Goal: Information Seeking & Learning: Learn about a topic

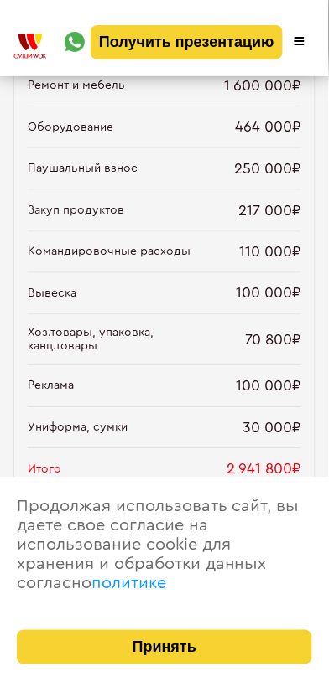
scroll to position [1840, 0]
click at [210, 651] on button "Принять" at bounding box center [164, 648] width 295 height 34
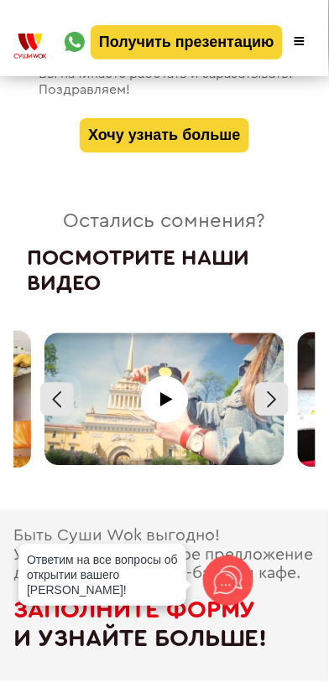
scroll to position [8065, 0]
click at [282, 384] on div at bounding box center [272, 400] width 34 height 34
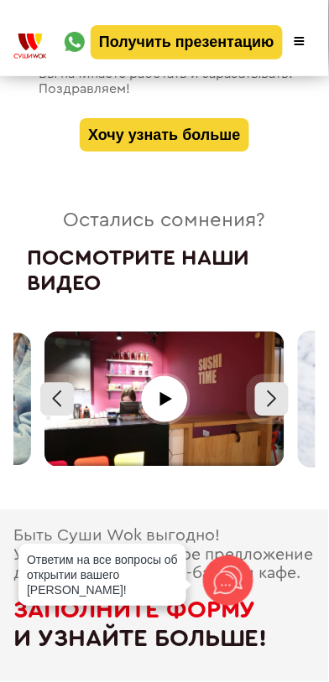
click at [275, 386] on div at bounding box center [272, 400] width 34 height 34
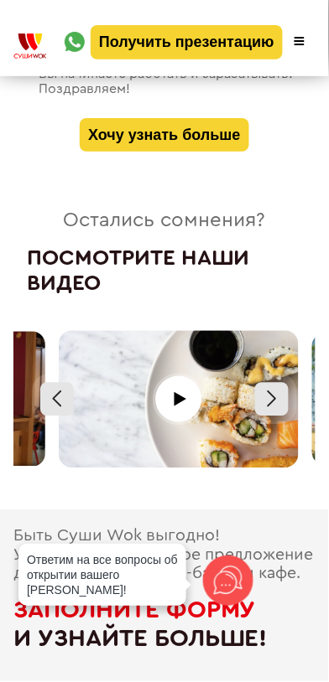
click at [273, 384] on div at bounding box center [272, 400] width 34 height 34
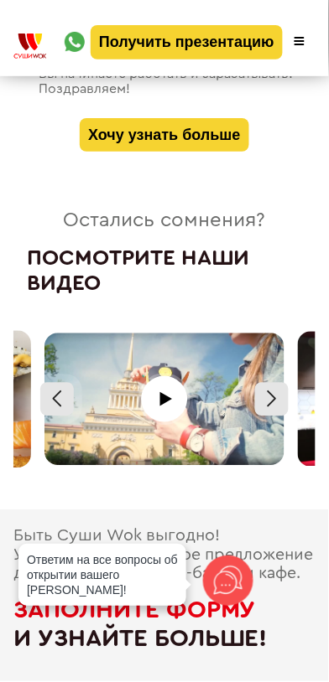
click at [275, 387] on div at bounding box center [272, 400] width 34 height 34
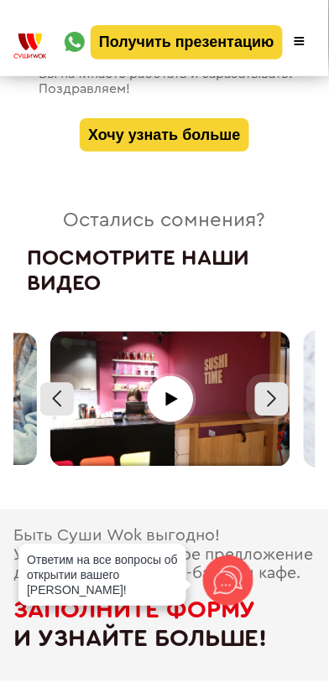
click at [274, 387] on div at bounding box center [272, 400] width 34 height 34
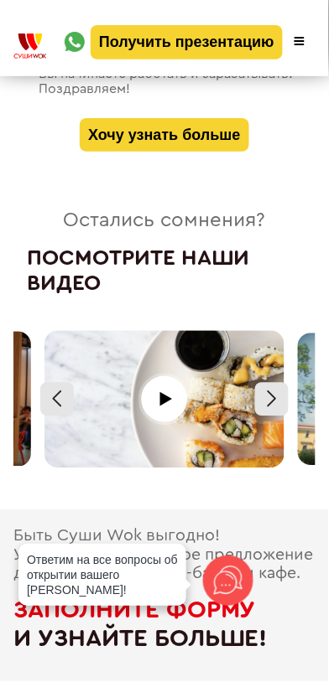
scroll to position [8005, 0]
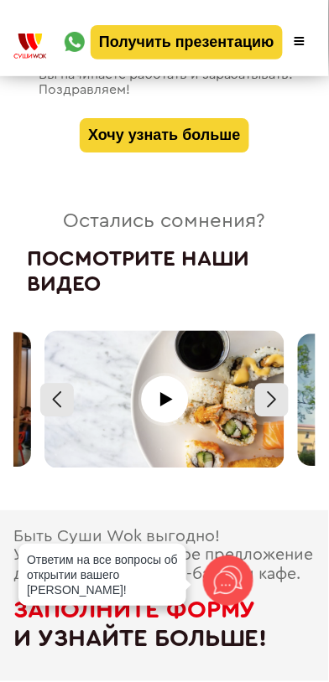
click at [282, 386] on div at bounding box center [272, 401] width 34 height 34
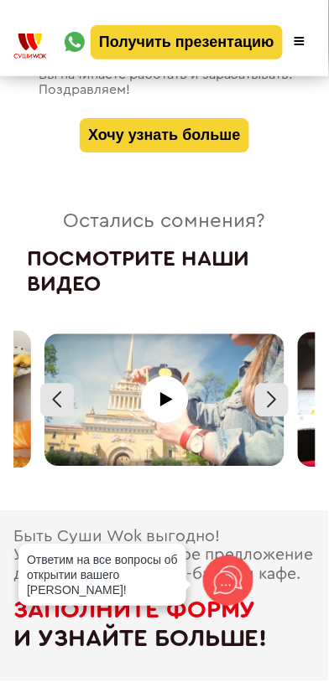
click at [281, 384] on div at bounding box center [272, 401] width 34 height 34
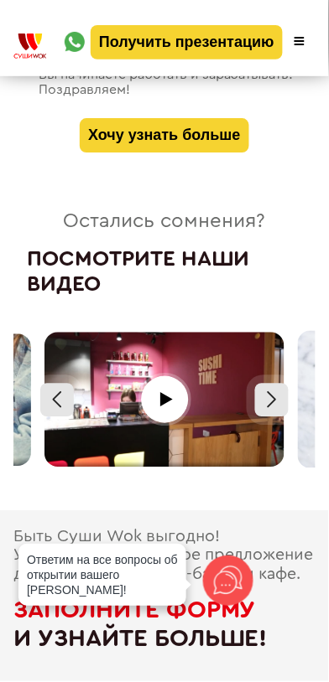
click at [277, 386] on div at bounding box center [272, 401] width 34 height 34
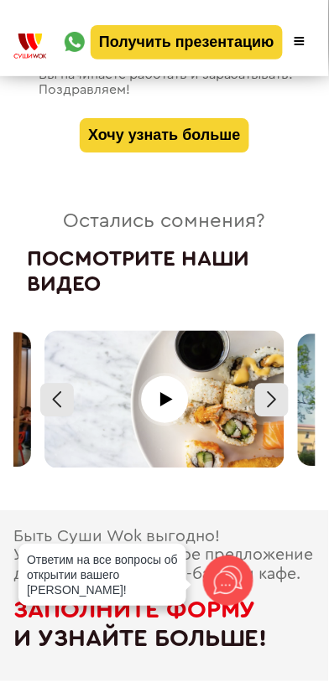
click at [62, 393] on div at bounding box center [57, 401] width 34 height 34
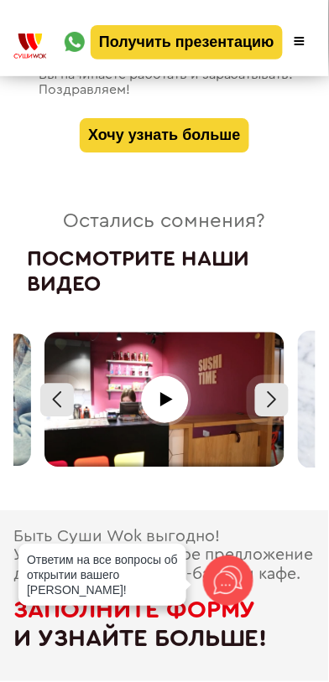
scroll to position [8033, 0]
click at [287, 391] on div at bounding box center [272, 400] width 34 height 34
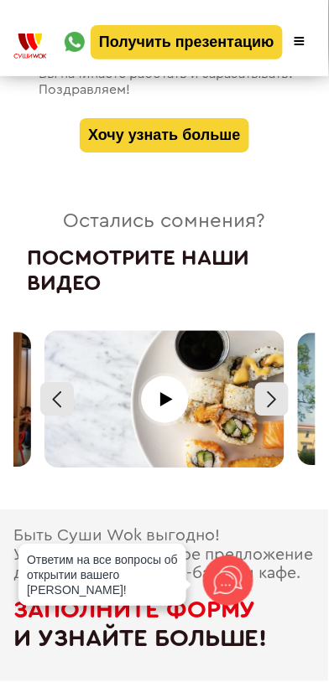
click at [288, 389] on div at bounding box center [272, 400] width 34 height 34
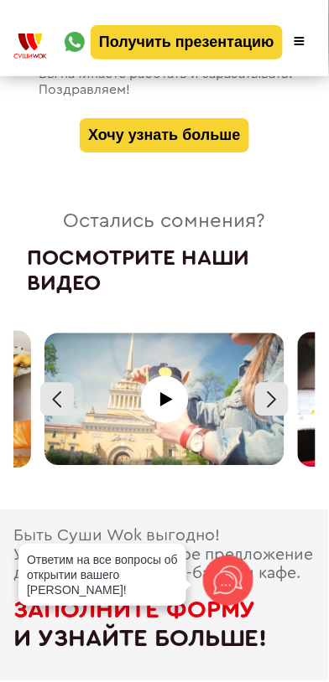
click at [279, 389] on div at bounding box center [272, 400] width 34 height 34
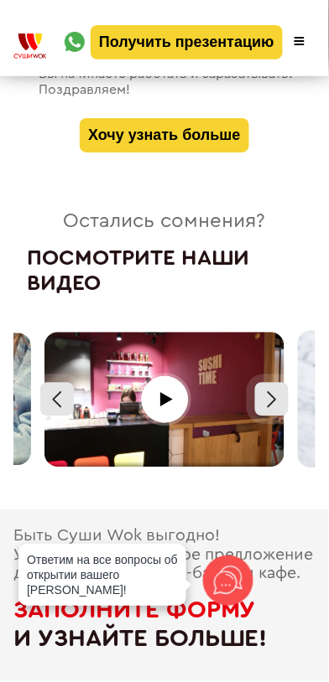
click at [281, 383] on div at bounding box center [272, 400] width 34 height 34
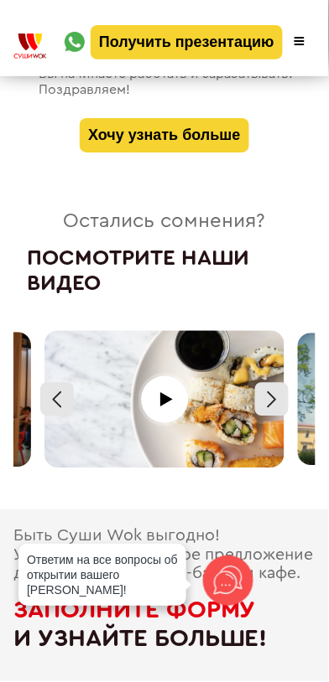
click at [67, 384] on div at bounding box center [57, 400] width 34 height 34
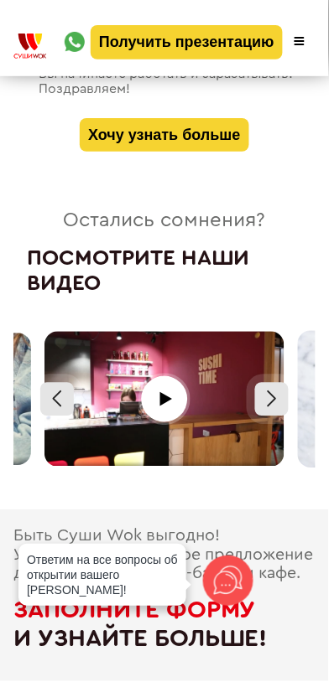
scroll to position [8005, 0]
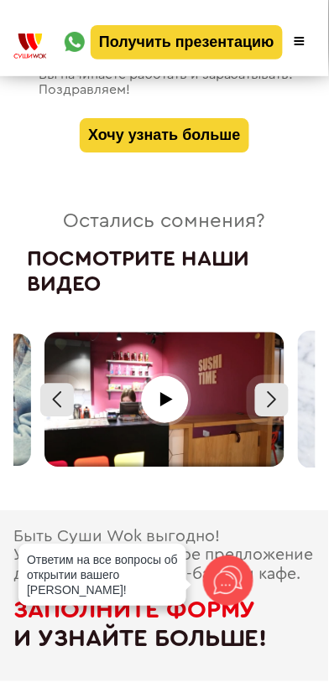
click at [288, 384] on div at bounding box center [272, 401] width 34 height 34
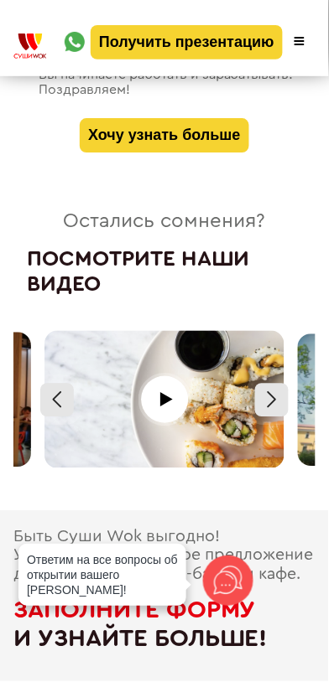
click at [282, 386] on div at bounding box center [272, 401] width 34 height 34
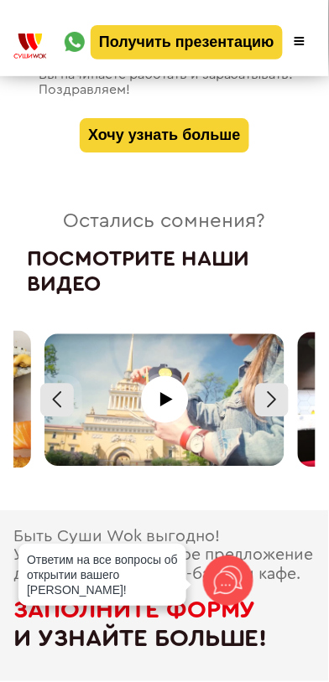
click at [277, 386] on div at bounding box center [272, 401] width 34 height 34
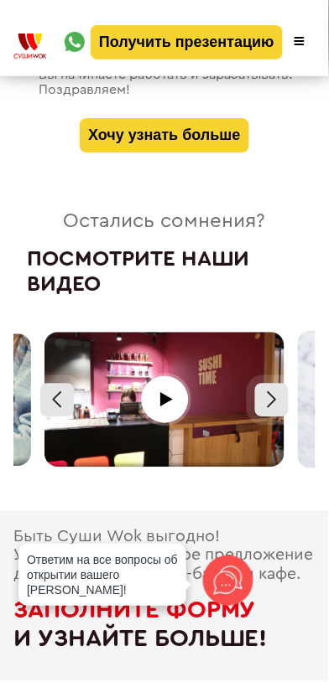
click at [283, 384] on div at bounding box center [272, 401] width 34 height 34
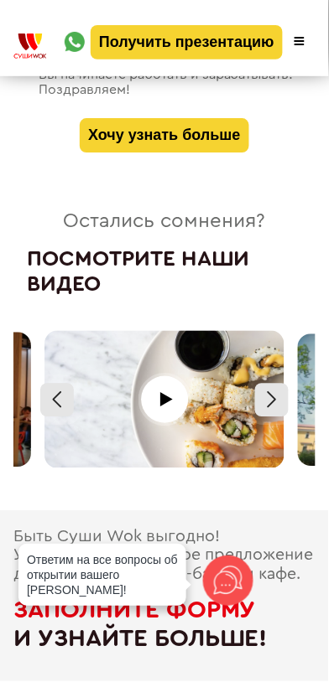
scroll to position [8033, 0]
click at [281, 383] on div at bounding box center [272, 400] width 34 height 34
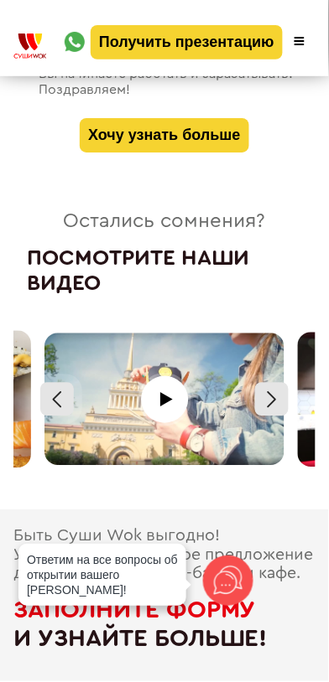
click at [286, 390] on div at bounding box center [272, 400] width 34 height 34
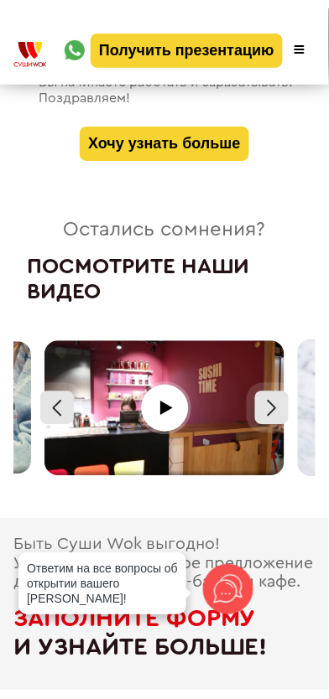
scroll to position [8033, 0]
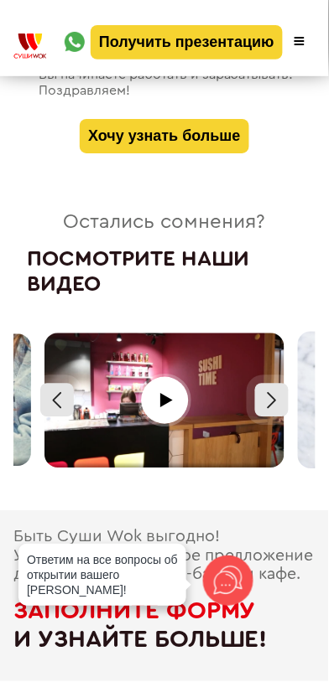
click at [171, 385] on div at bounding box center [164, 400] width 253 height 137
